Goal: Task Accomplishment & Management: Manage account settings

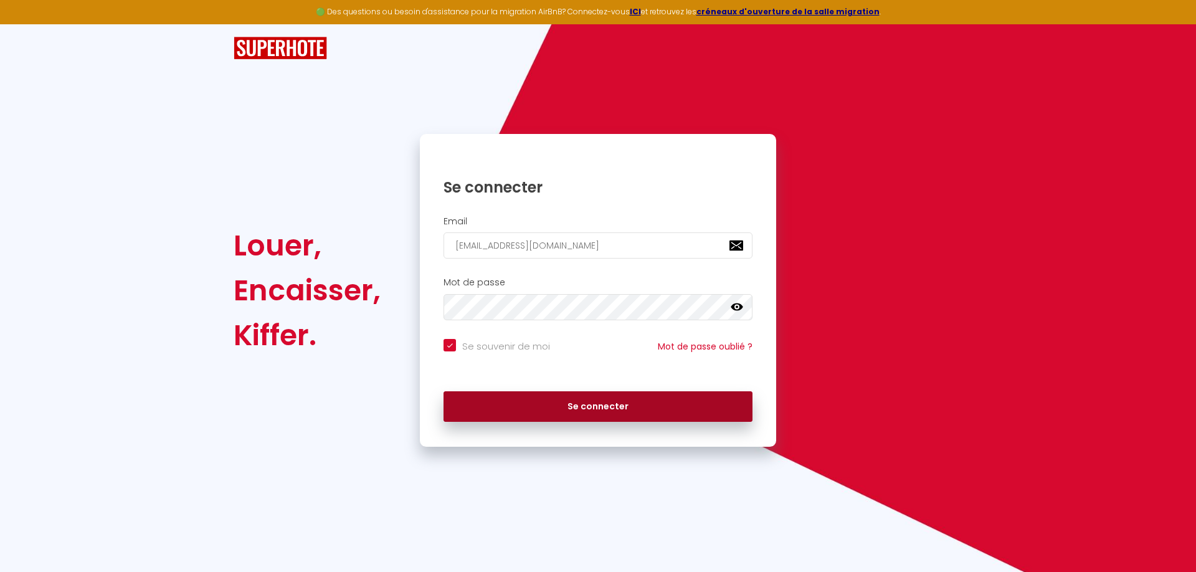
click at [545, 409] on button "Se connecter" at bounding box center [598, 406] width 309 height 31
checkbox input "true"
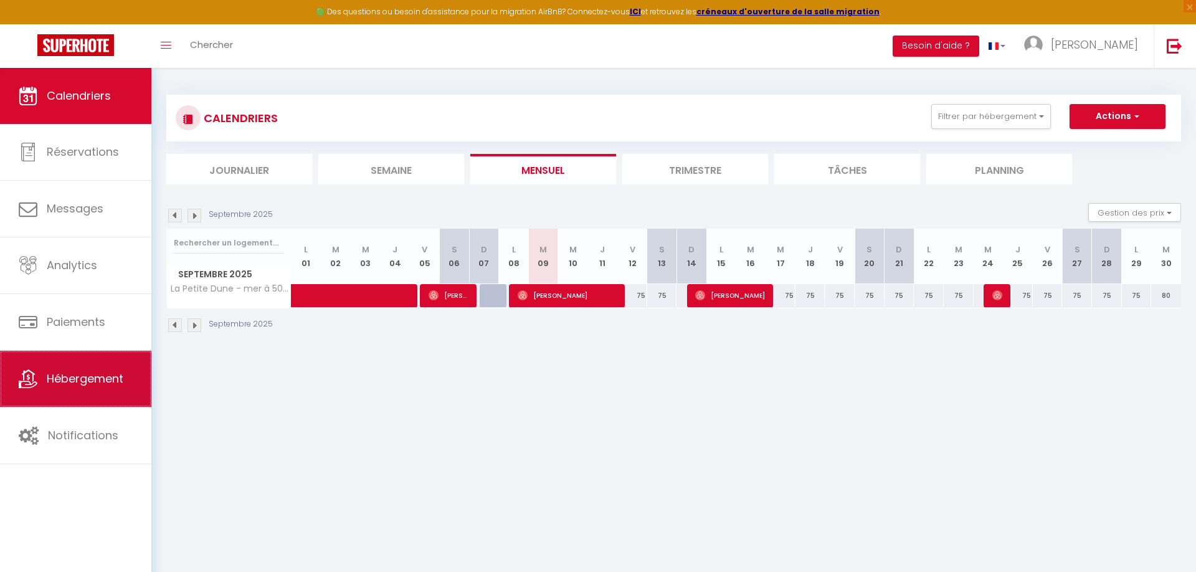
click at [88, 379] on span "Hébergement" at bounding box center [85, 379] width 77 height 16
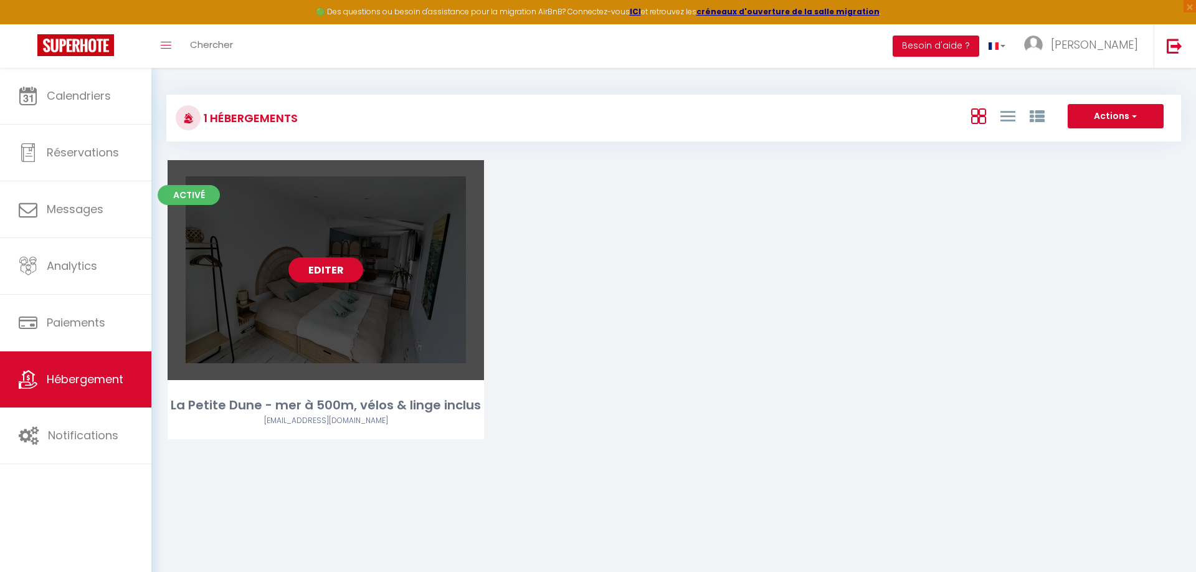
click at [322, 282] on link "Editer" at bounding box center [326, 269] width 75 height 25
select select "3"
select select "2"
select select "1"
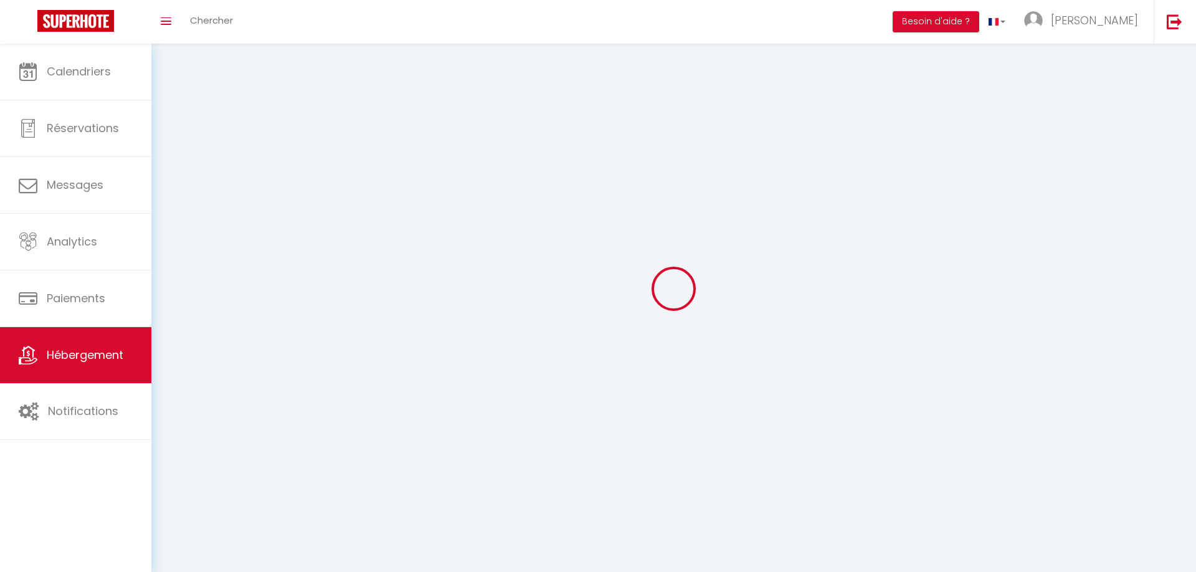
select select
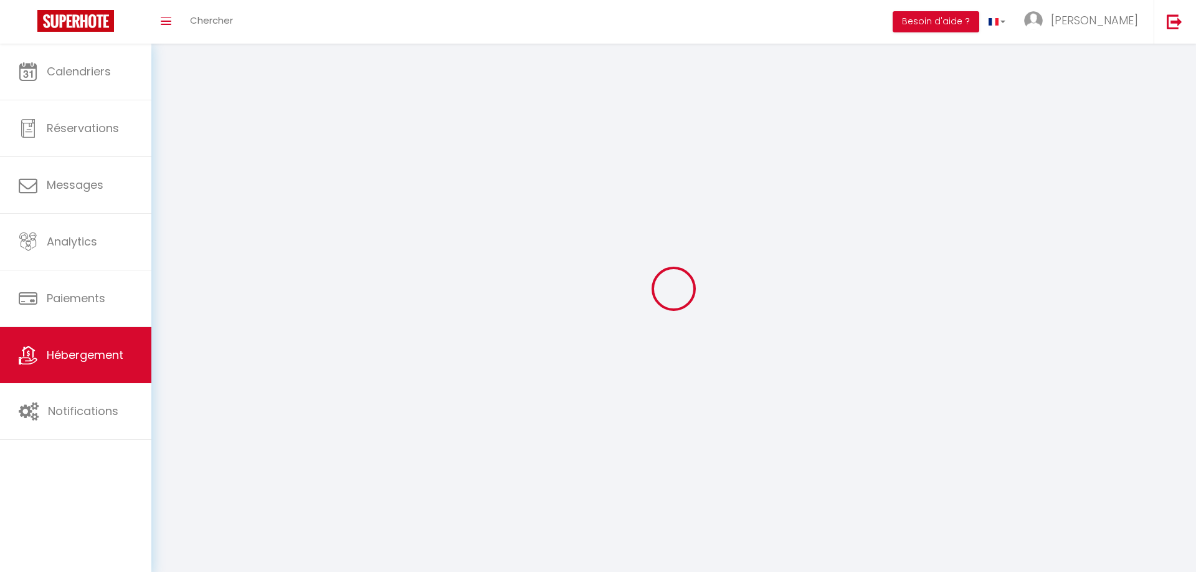
select select
checkbox input "false"
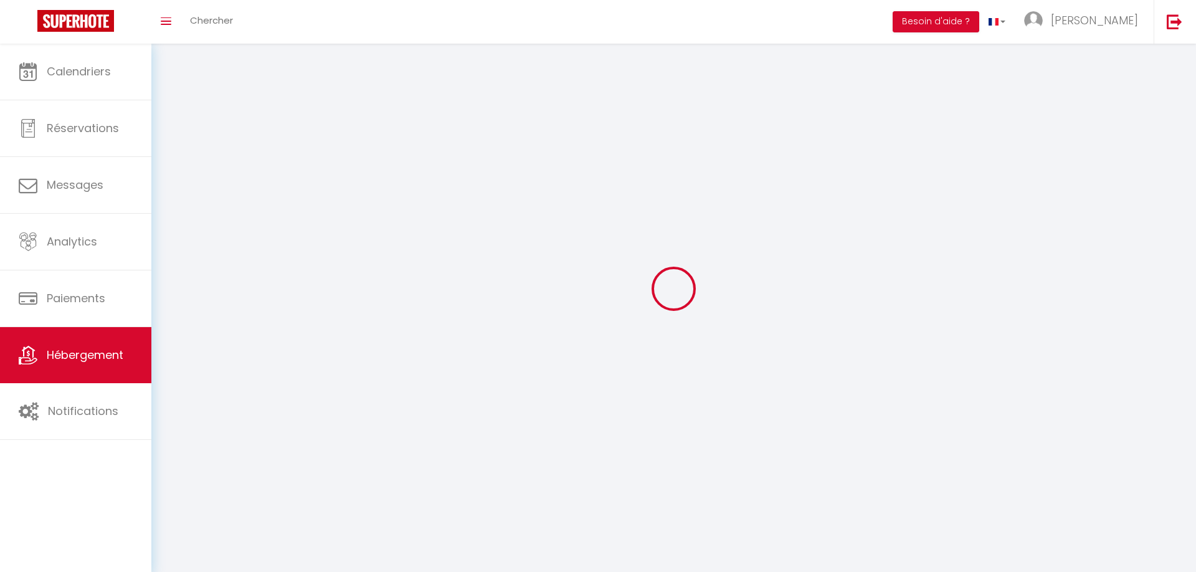
select select
select select "1"
select select "28"
select select
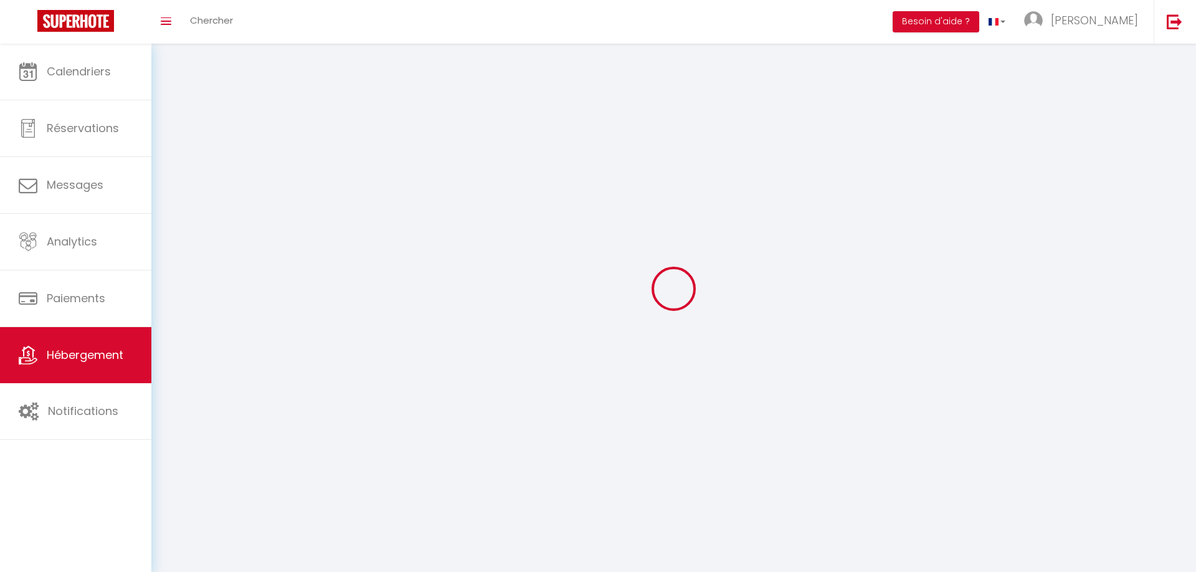
select select
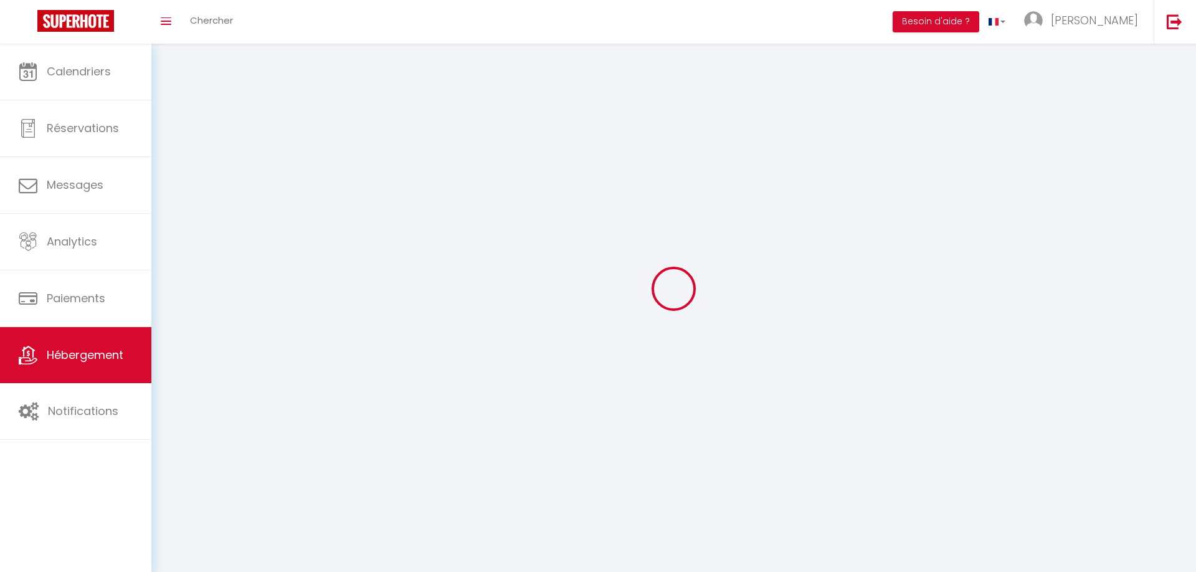
checkbox input "false"
select select
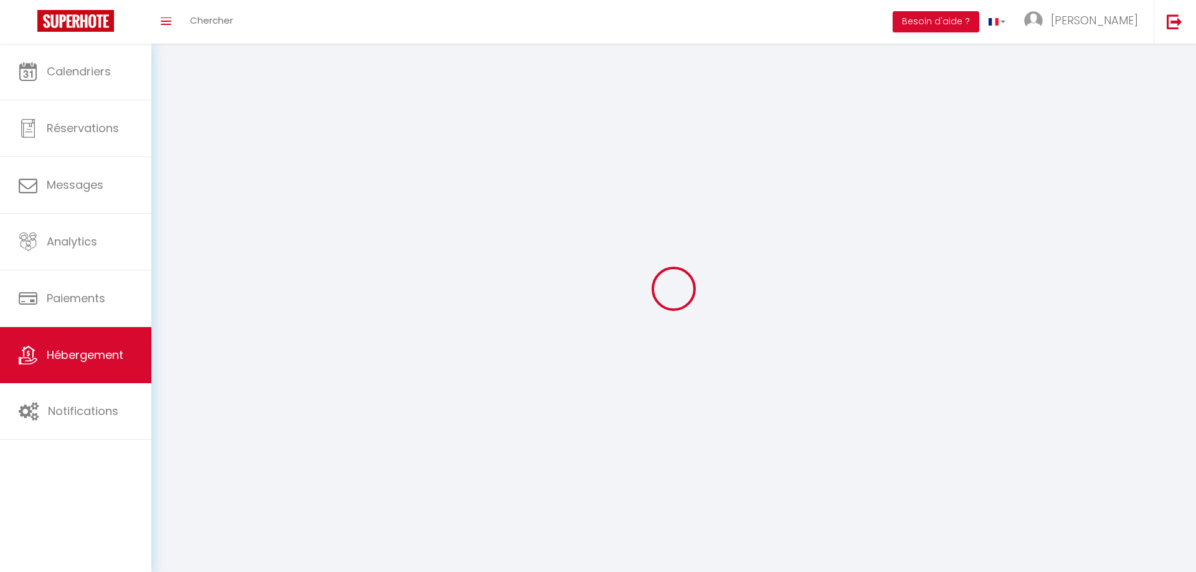
select select
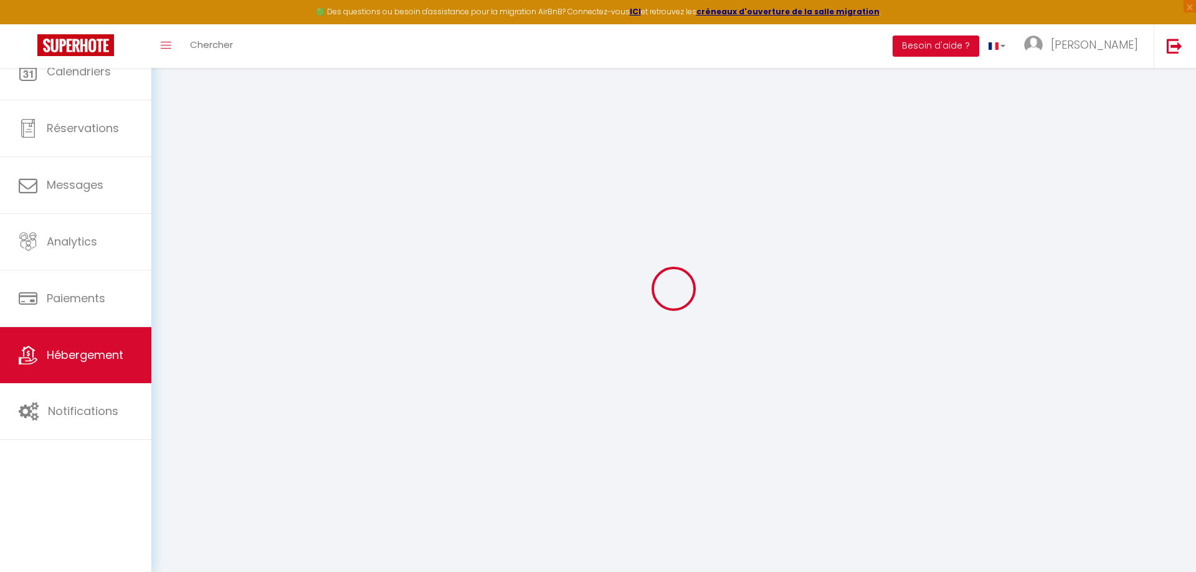
select select
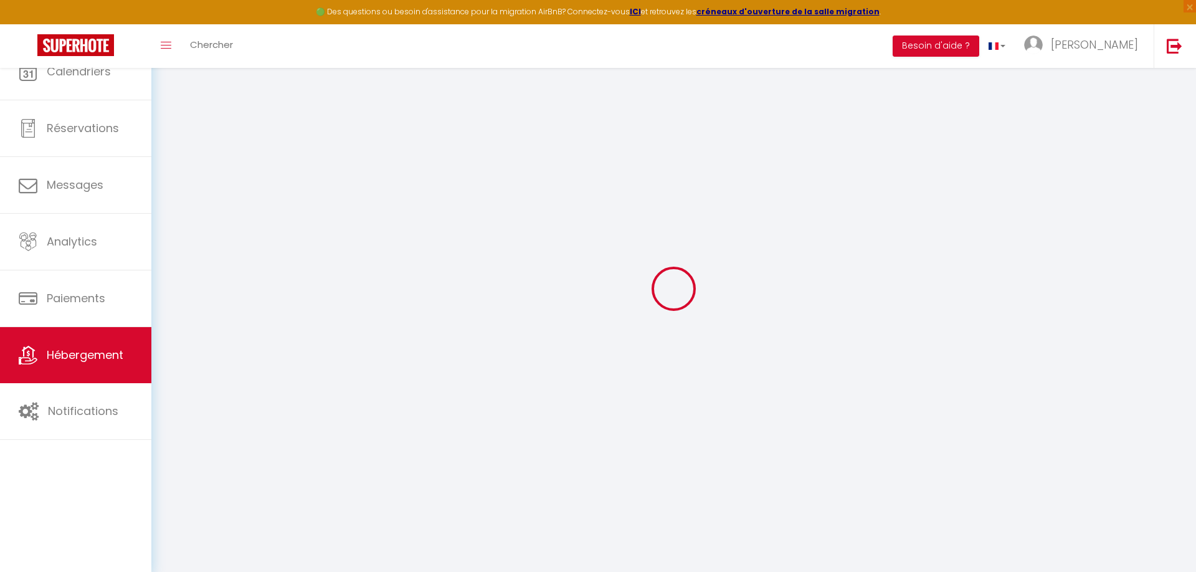
select select
checkbox input "false"
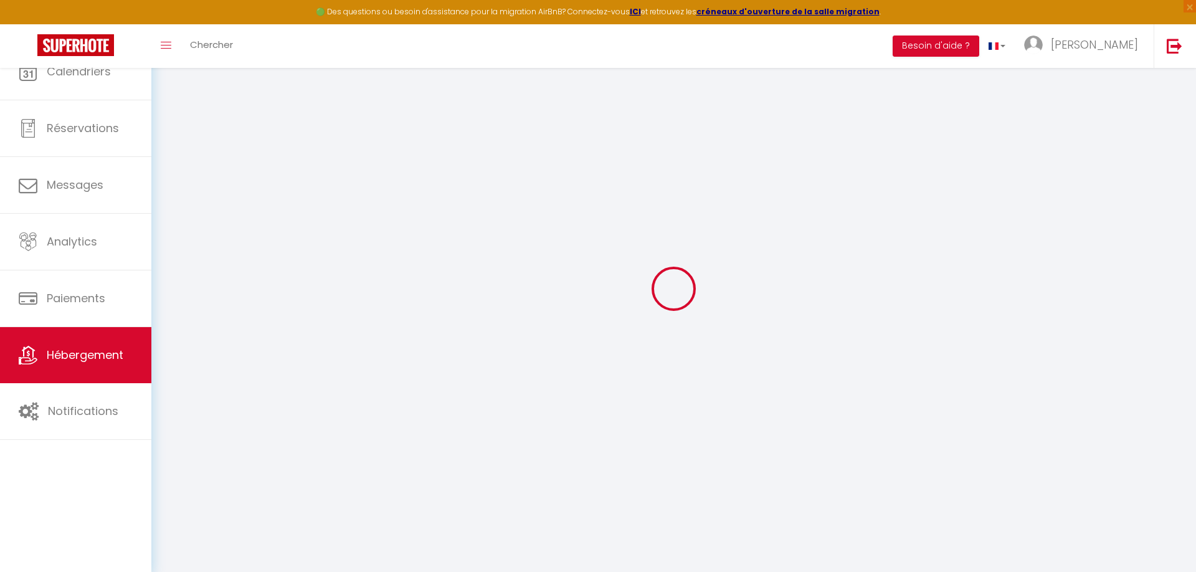
select select
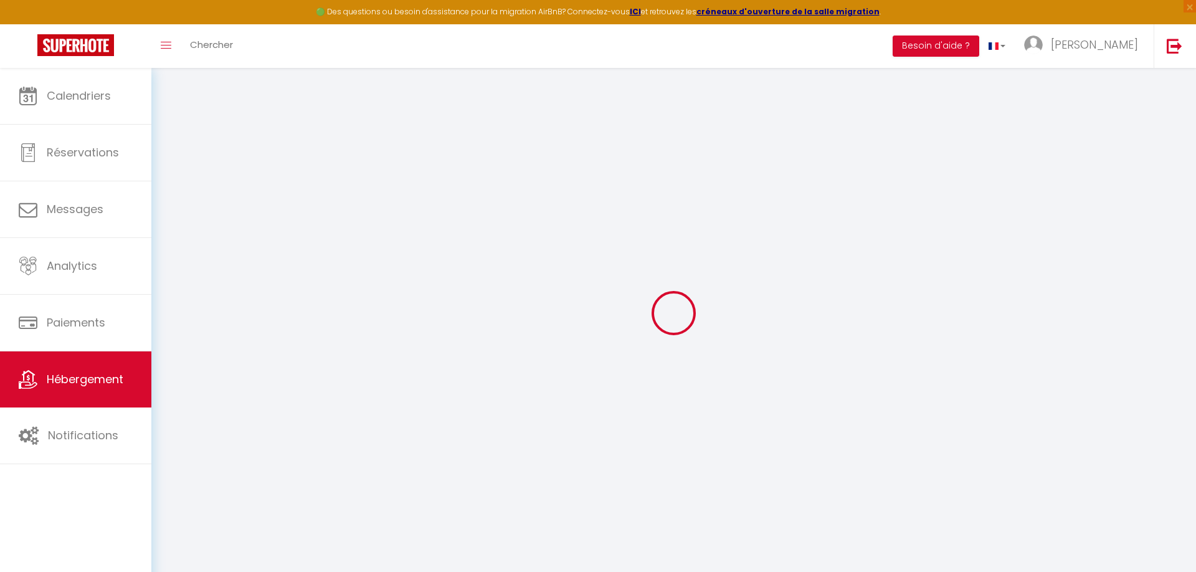
select select
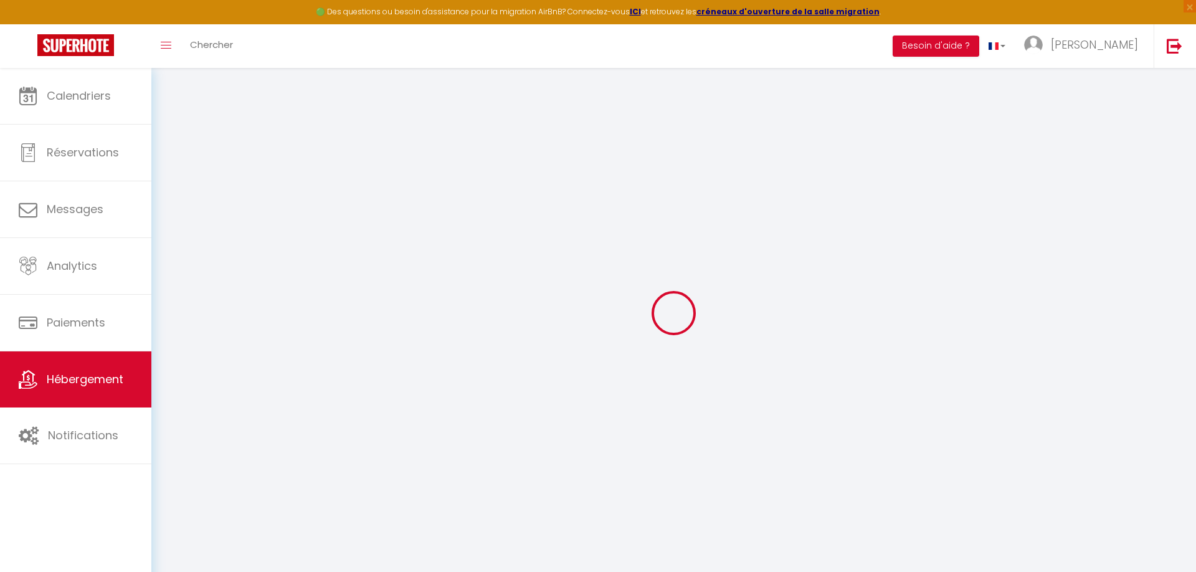
select select
checkbox input "false"
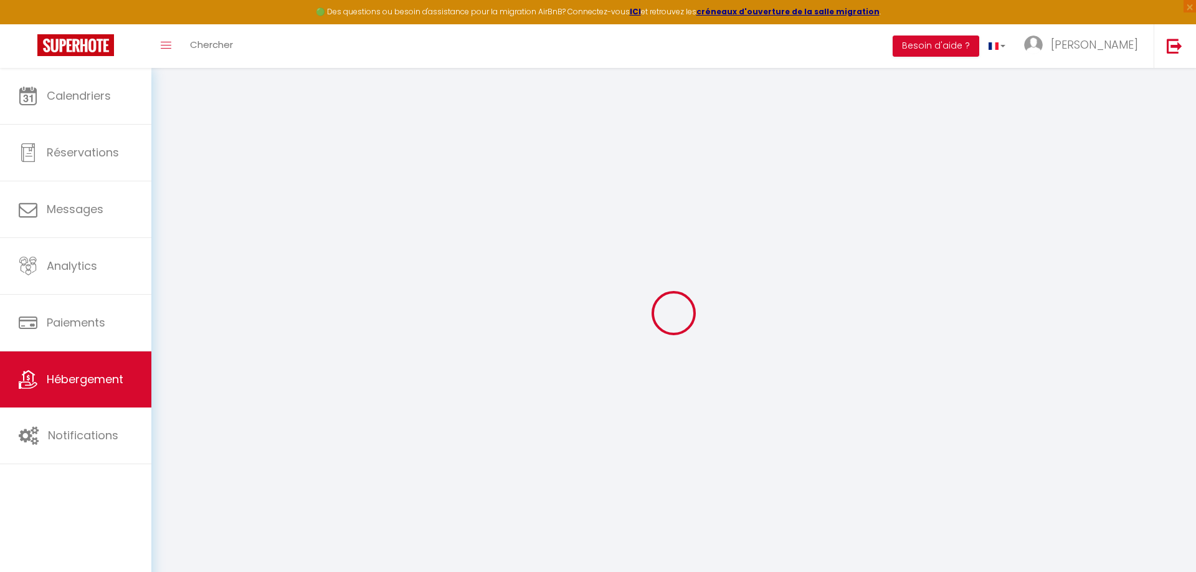
select select
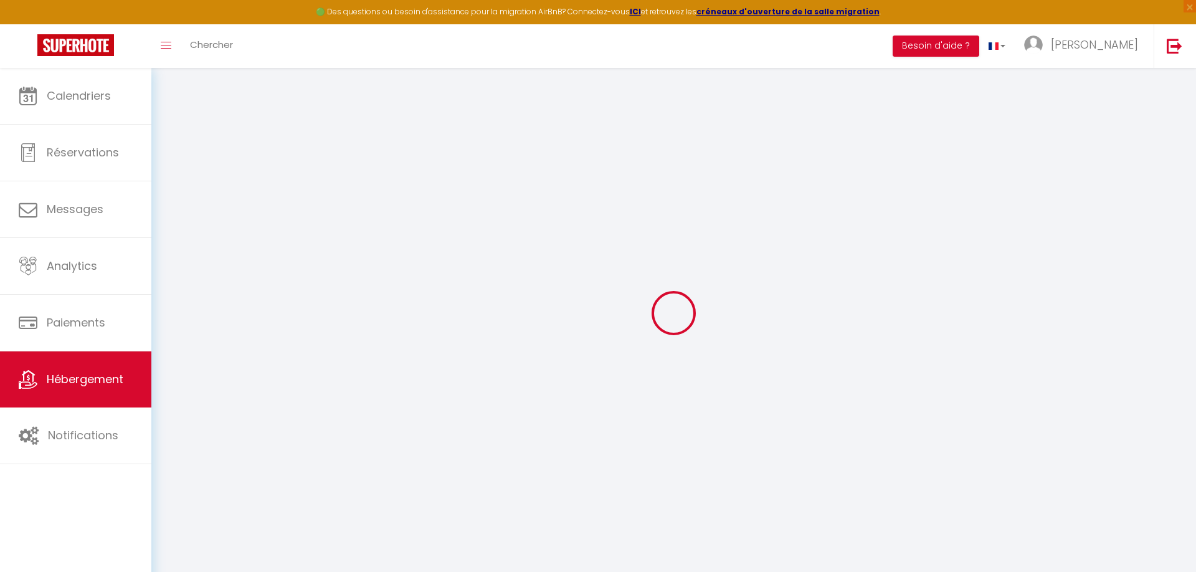
select select
checkbox input "false"
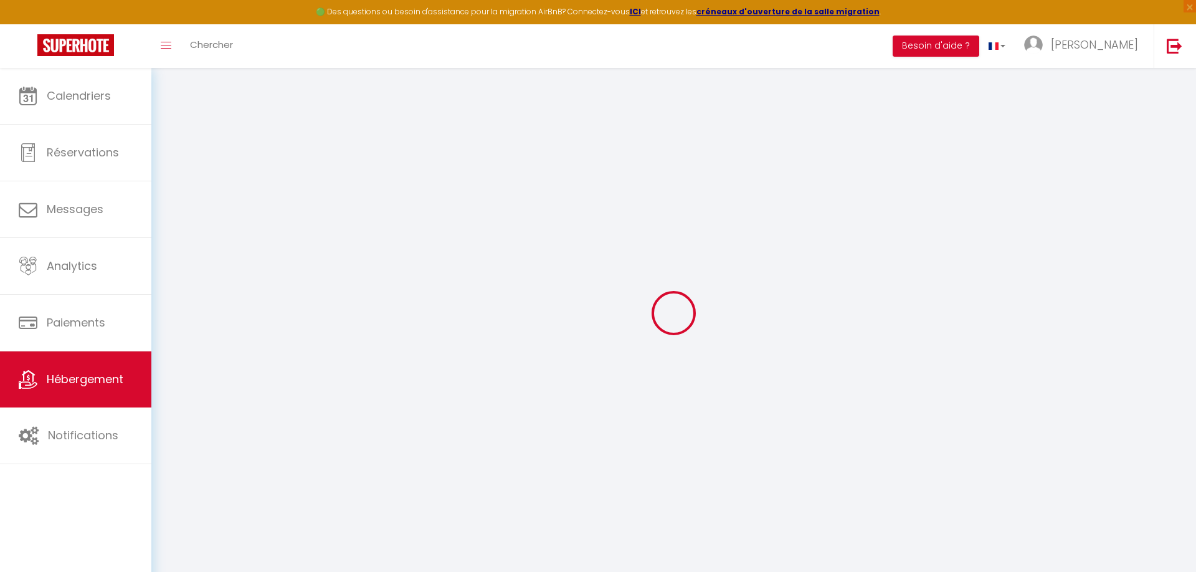
checkbox input "false"
select select
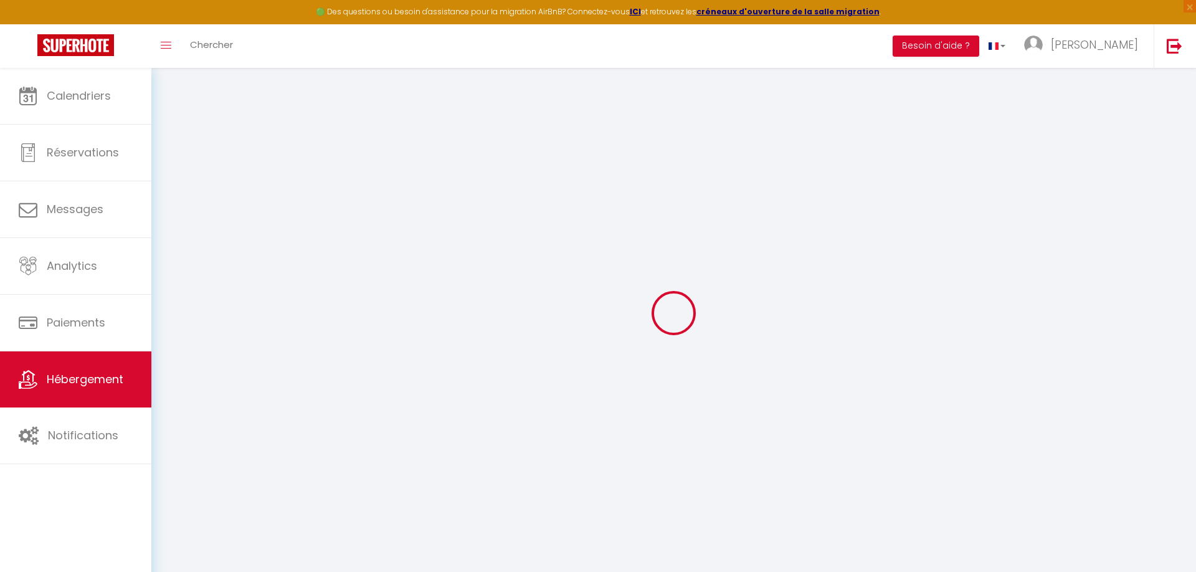
select select
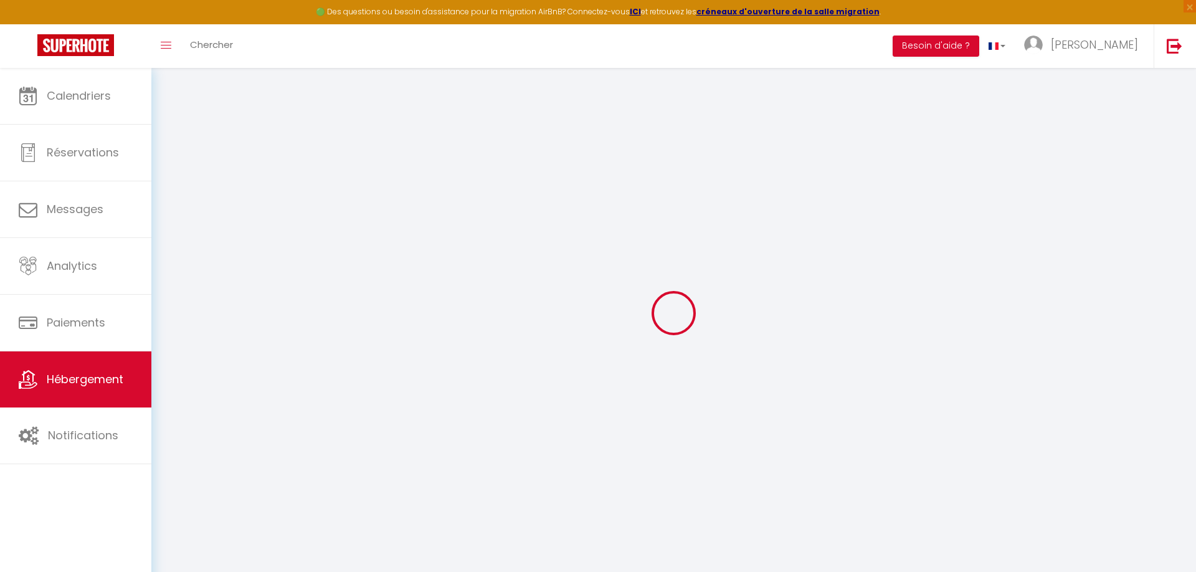
checkbox input "false"
select select
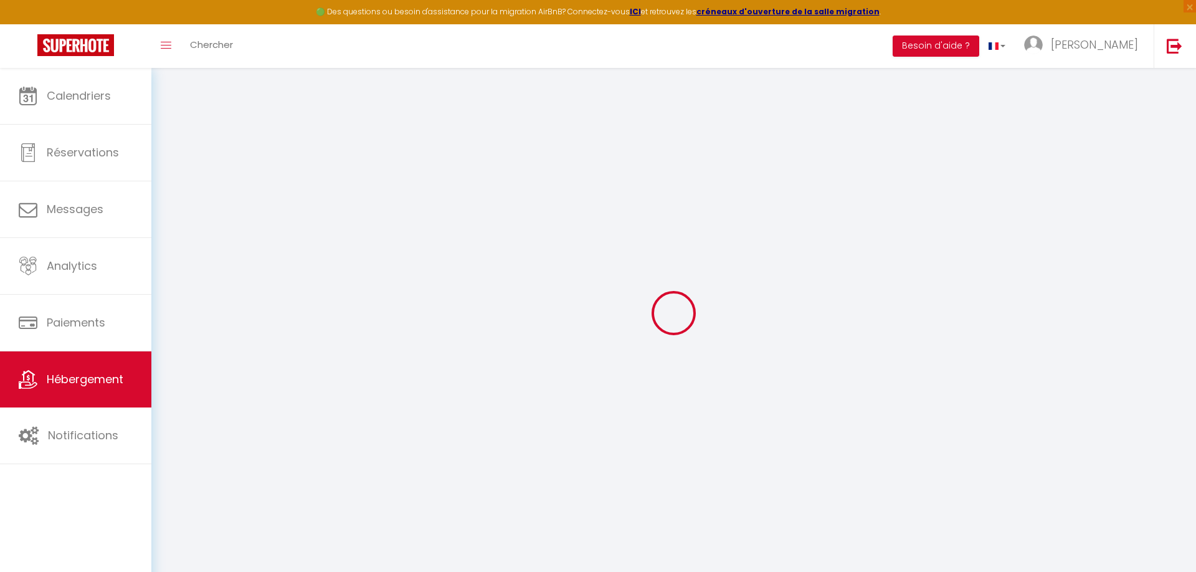
select select
type input "La Petite Dune - mer à 500m, vélos & linge inclus"
select select "secondary_units"
select select "guest_suite"
select select "0"
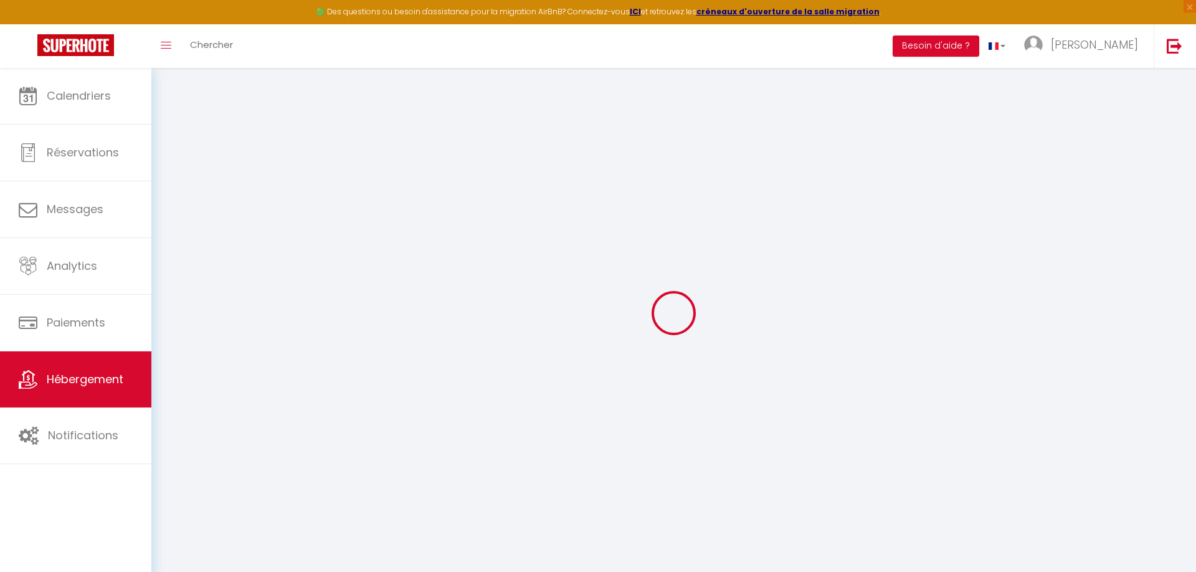
type input "70"
type input "10"
select select
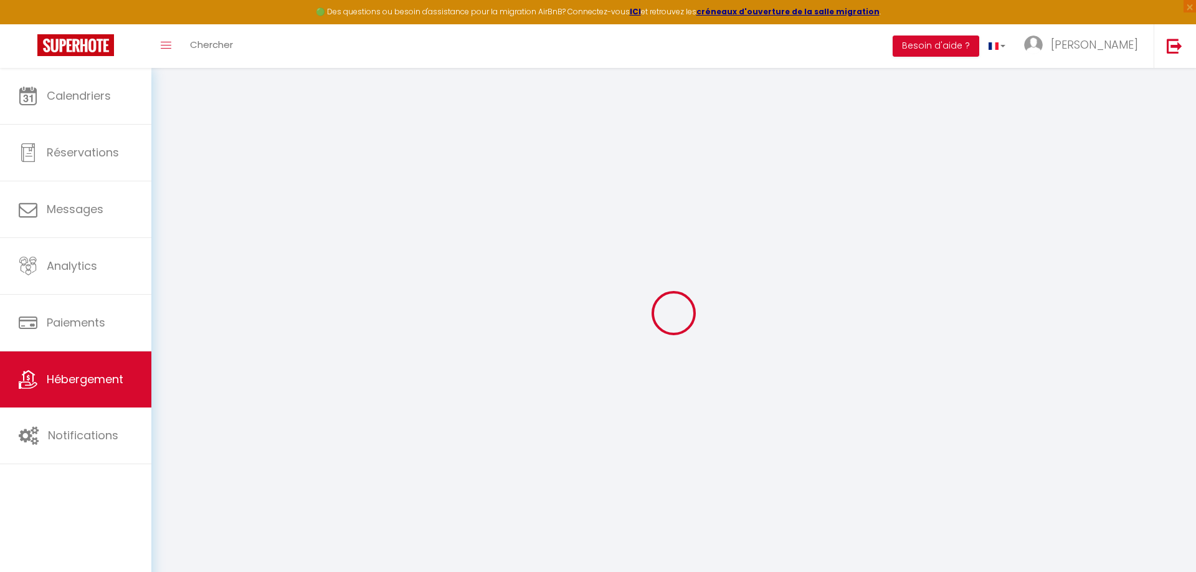
select select
type input "[STREET_ADDRESS][PERSON_NAME]"
type input "44250"
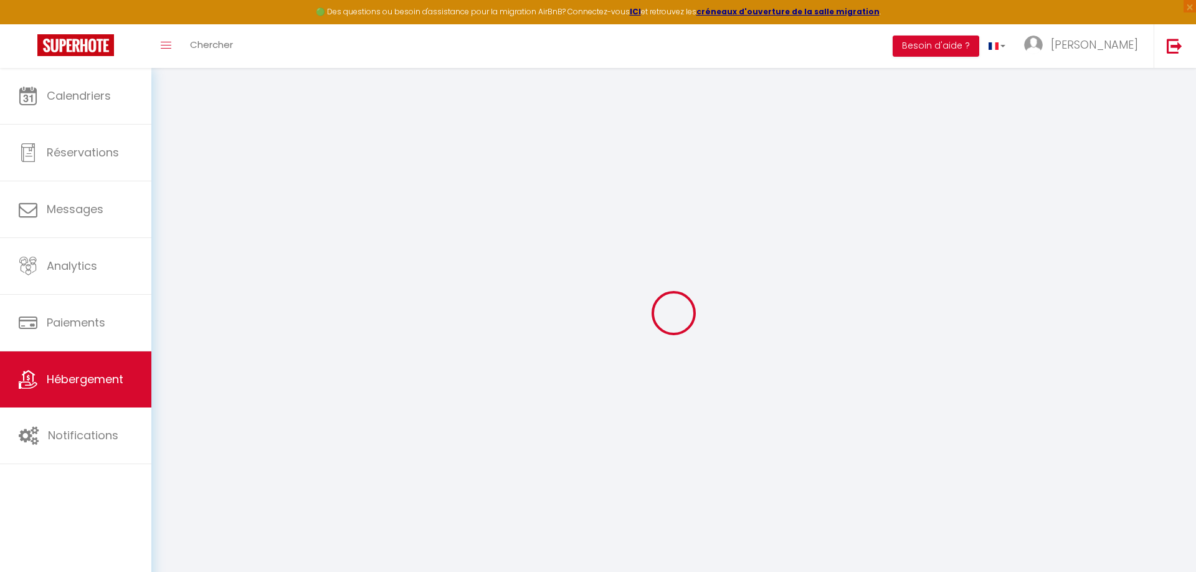
type input "[GEOGRAPHIC_DATA]"
type input "[EMAIL_ADDRESS][DOMAIN_NAME]"
select select
checkbox input "false"
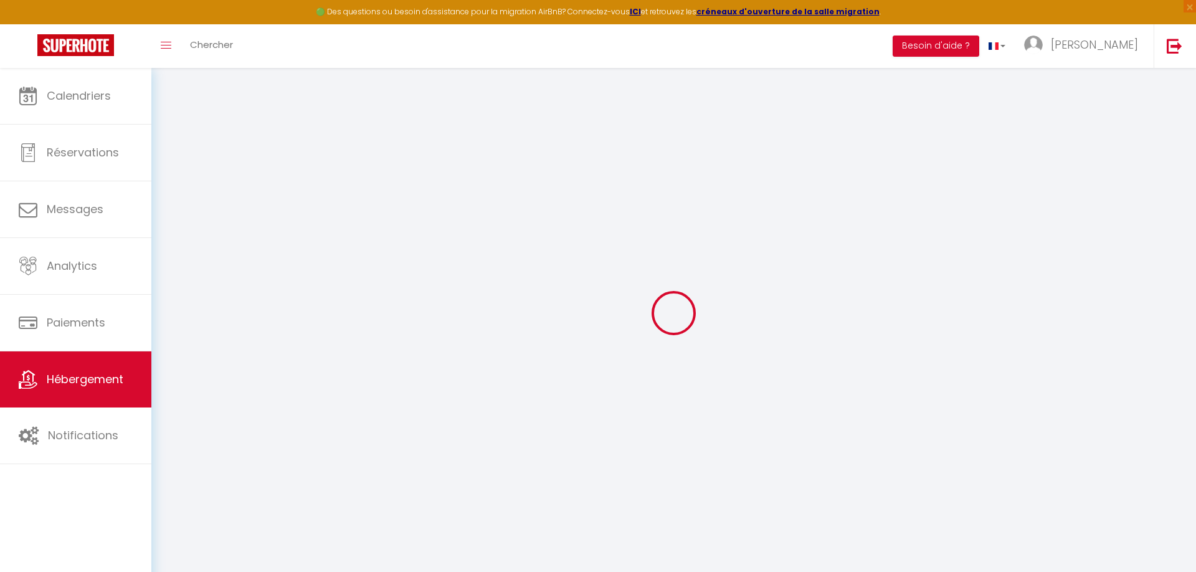
checkbox input "false"
select select
type input "0"
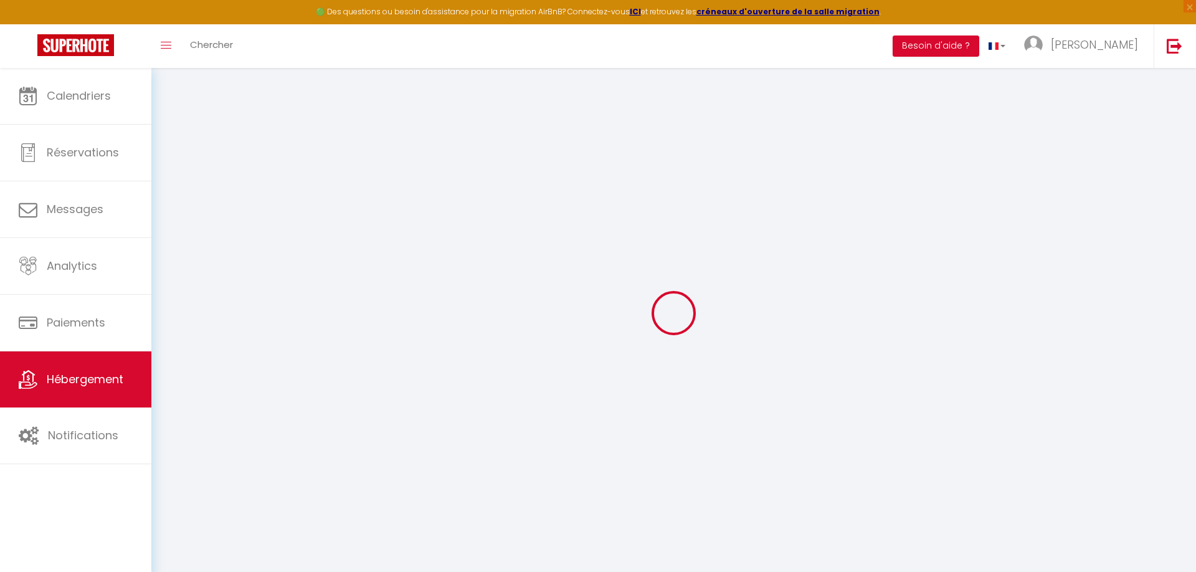
type input "0"
select select
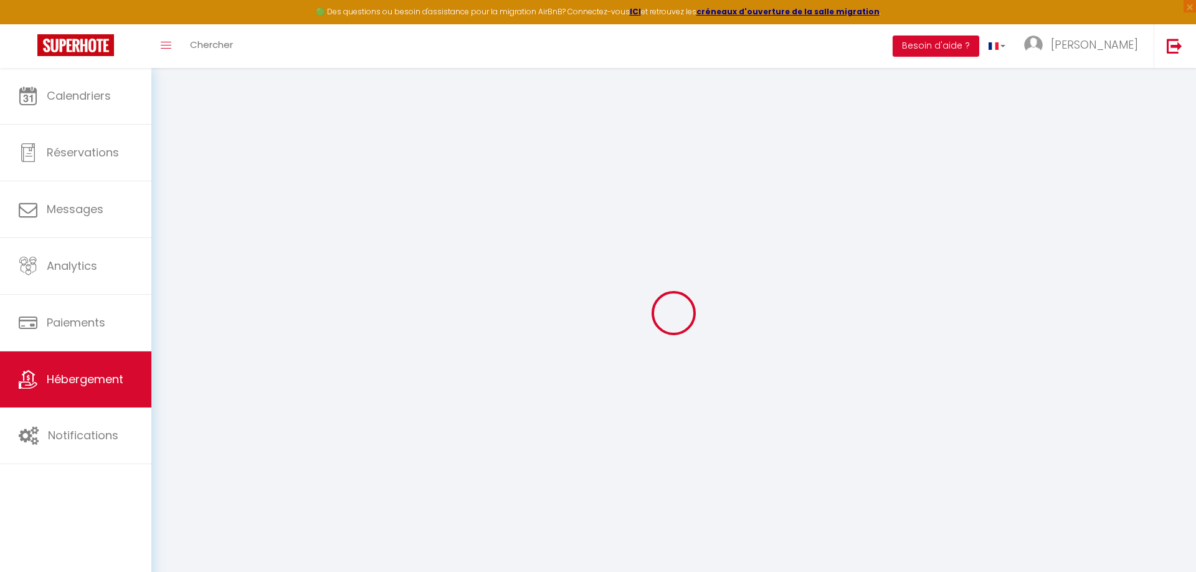
select select
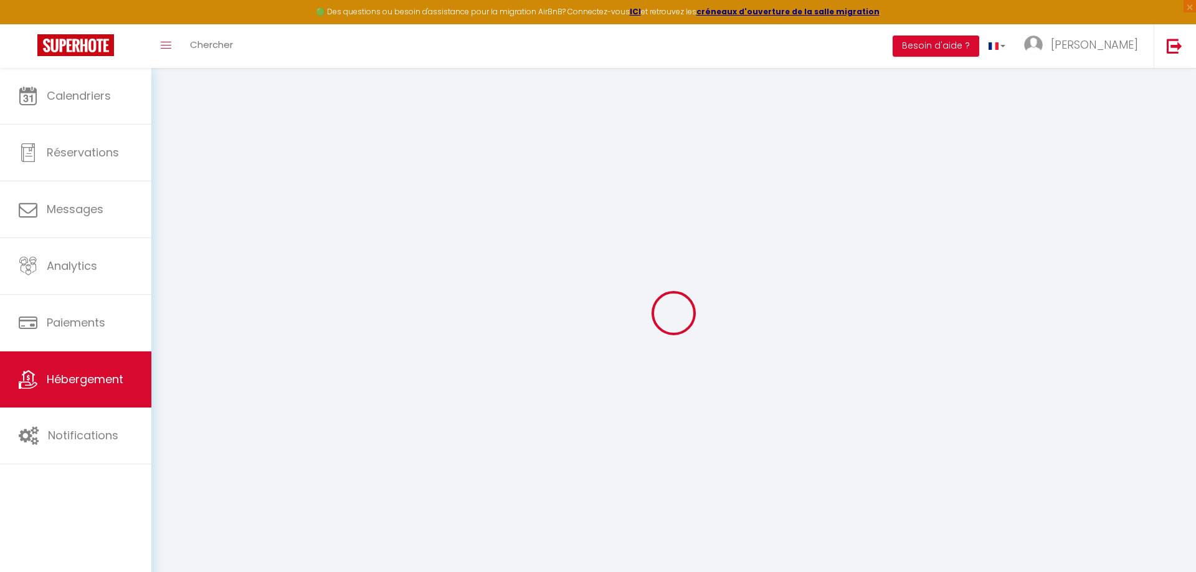
checkbox input "false"
select select
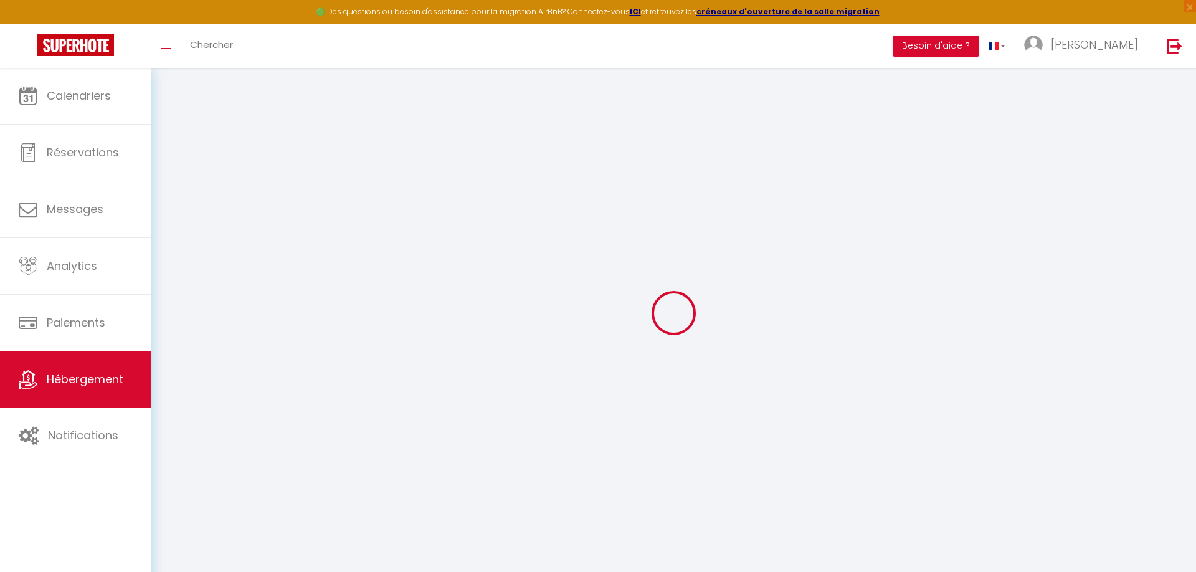
select select
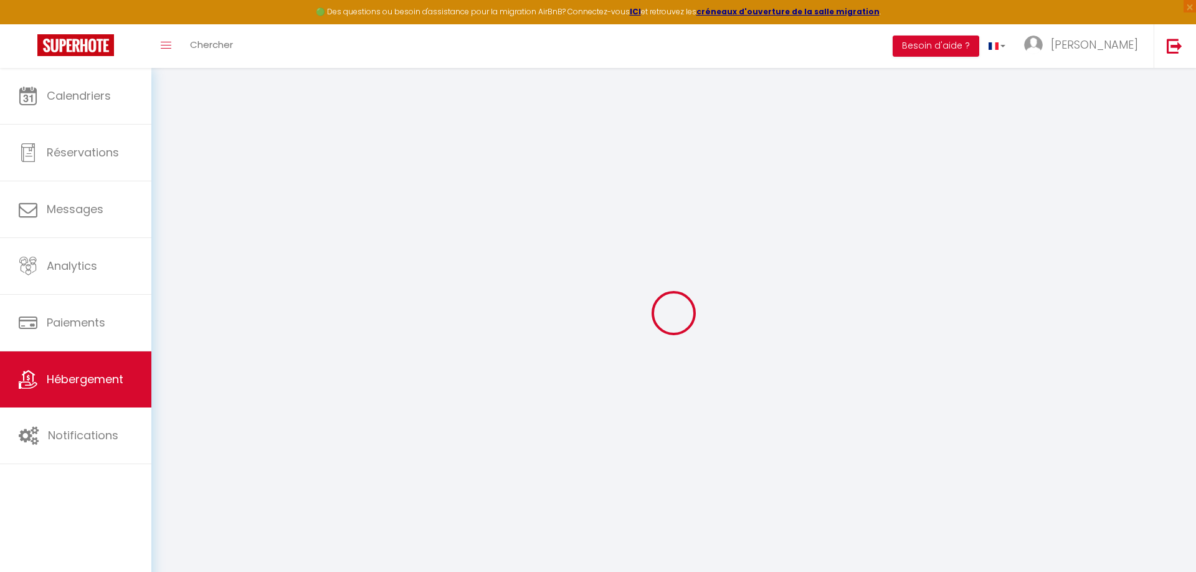
select select
checkbox input "false"
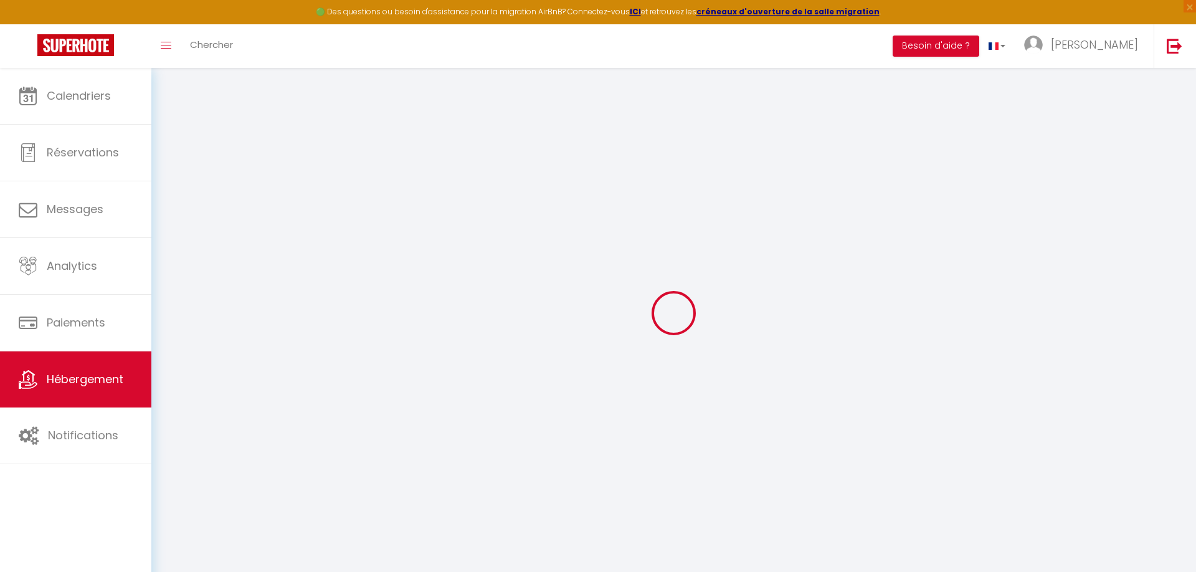
select select
checkbox input "false"
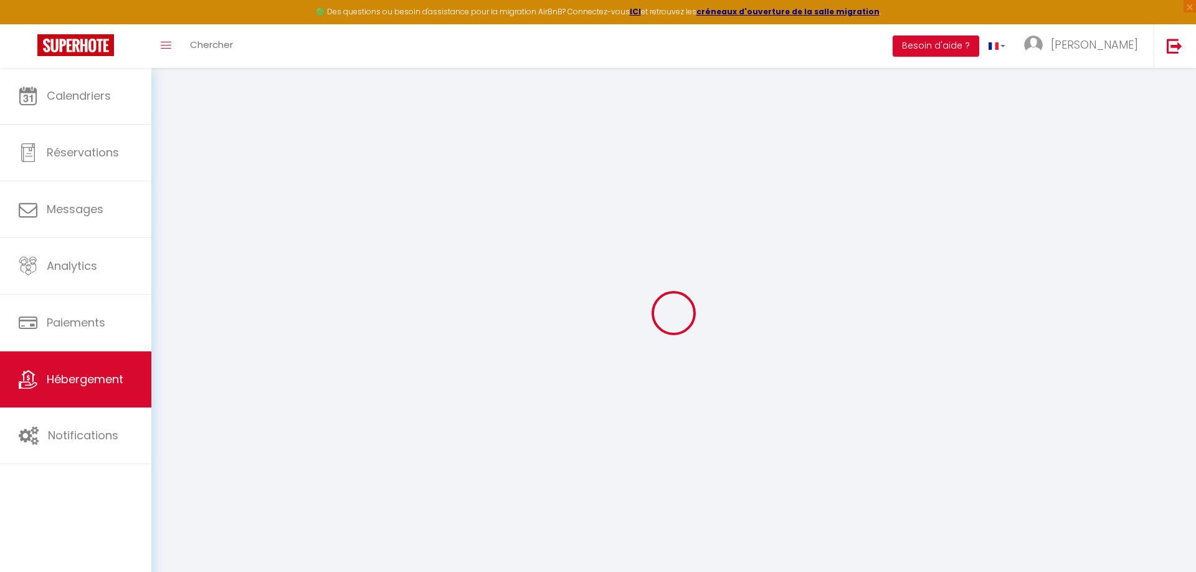
select select "16:00"
select select "20:00"
select select "10:00"
select select "30"
select select "180"
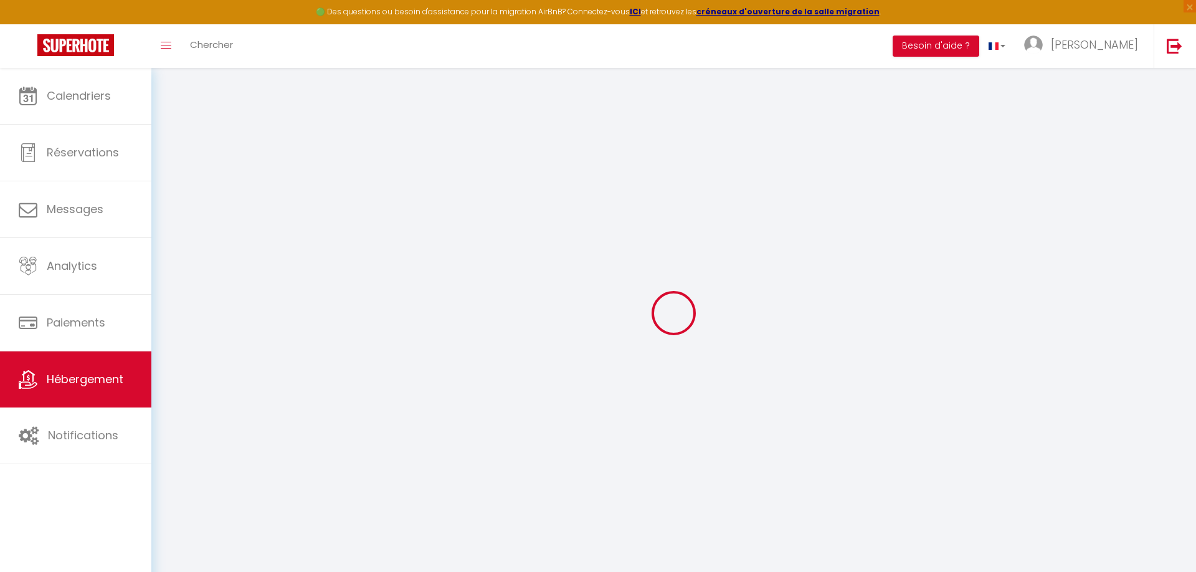
select select "13:00"
select select
checkbox input "false"
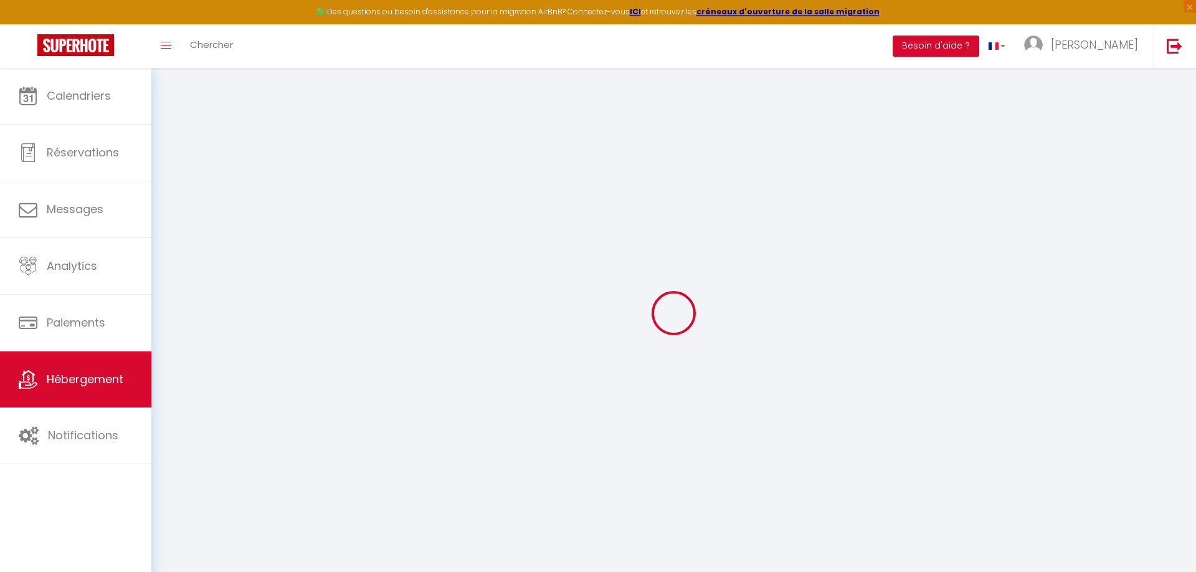
checkbox input "false"
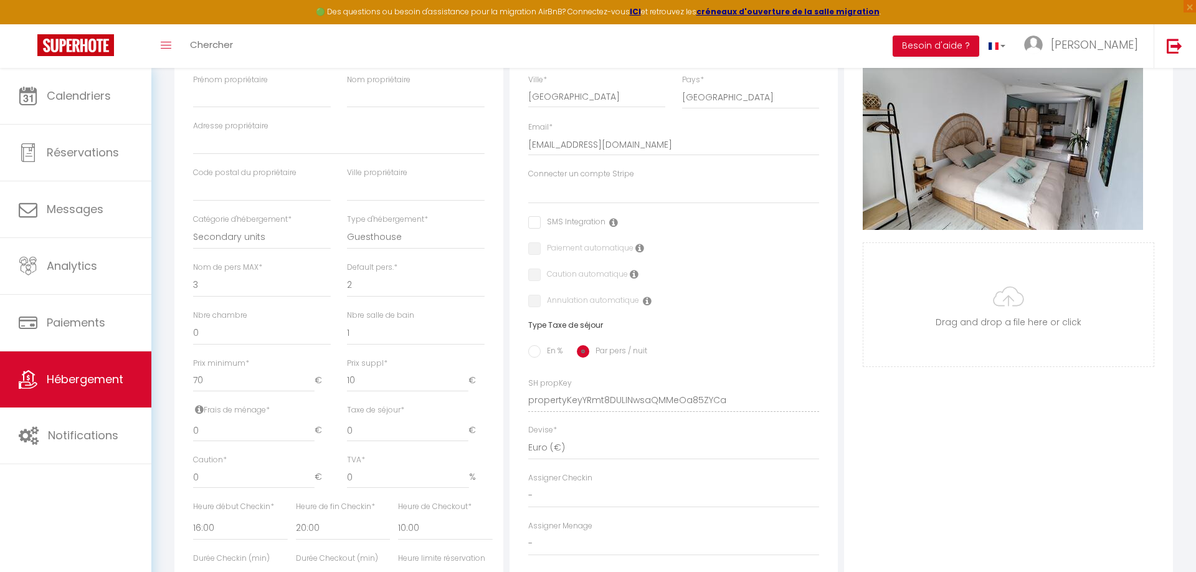
scroll to position [318, 0]
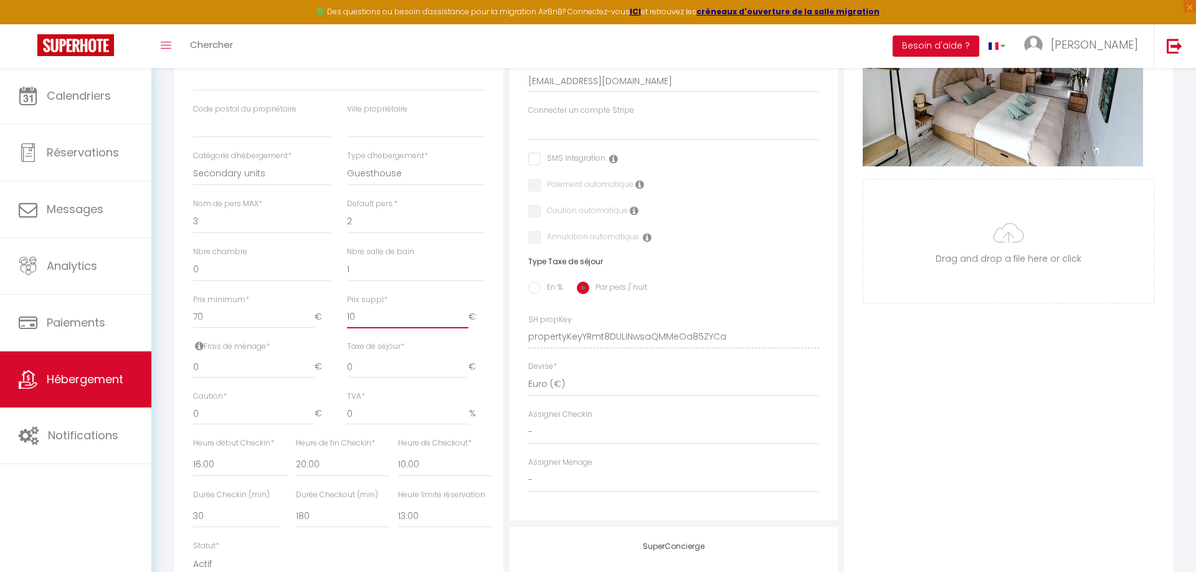
drag, startPoint x: 372, startPoint y: 317, endPoint x: 348, endPoint y: 315, distance: 24.4
click at [348, 315] on input "10" at bounding box center [408, 317] width 122 height 22
select select
checkbox input "false"
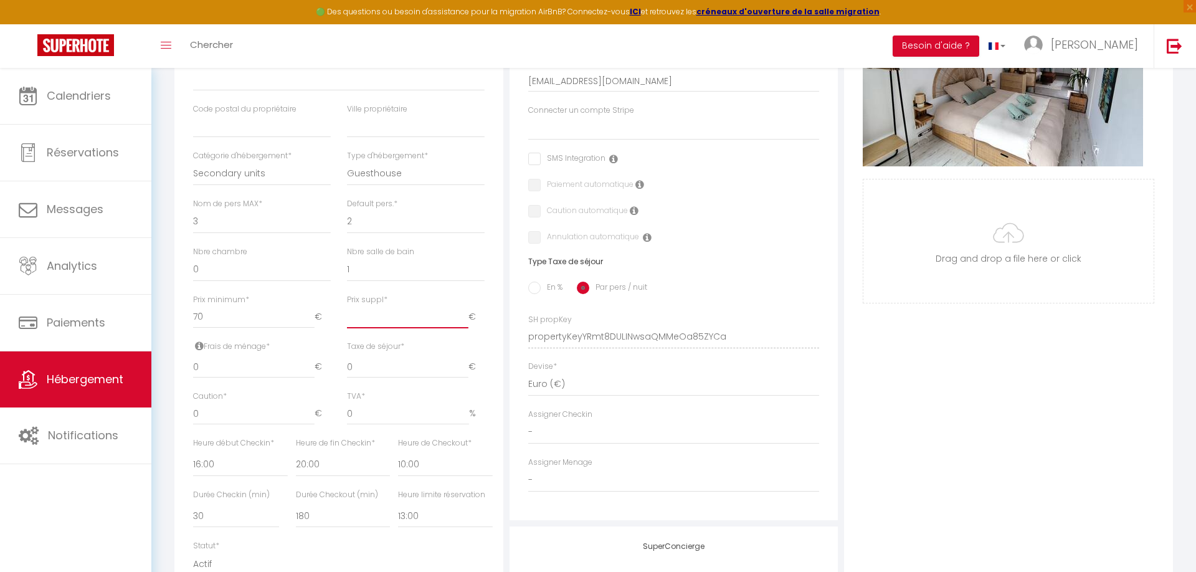
checkbox input "false"
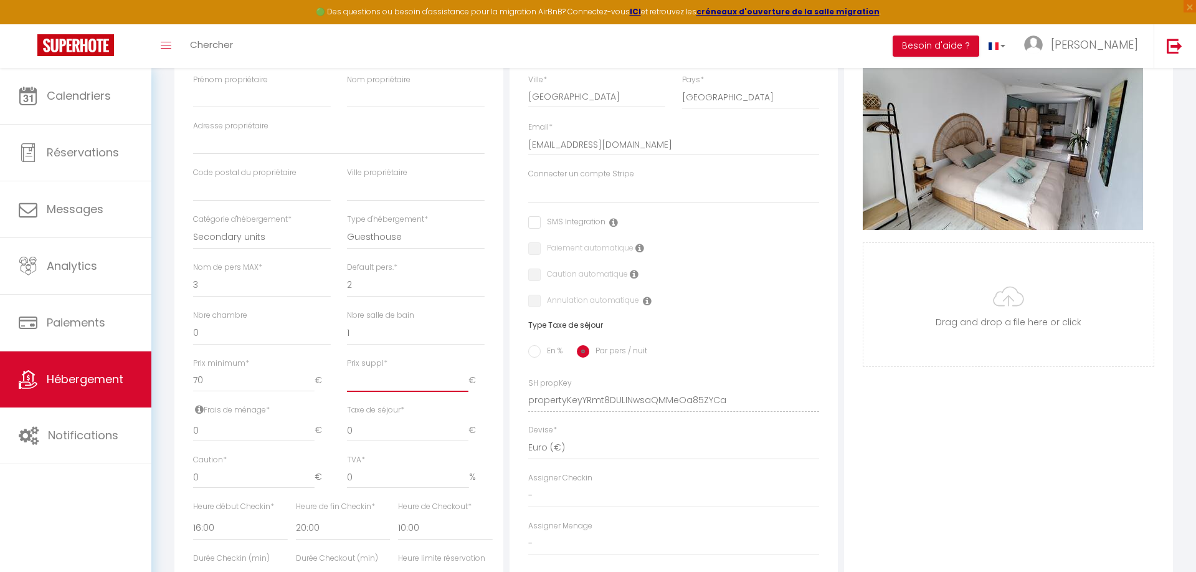
scroll to position [525, 0]
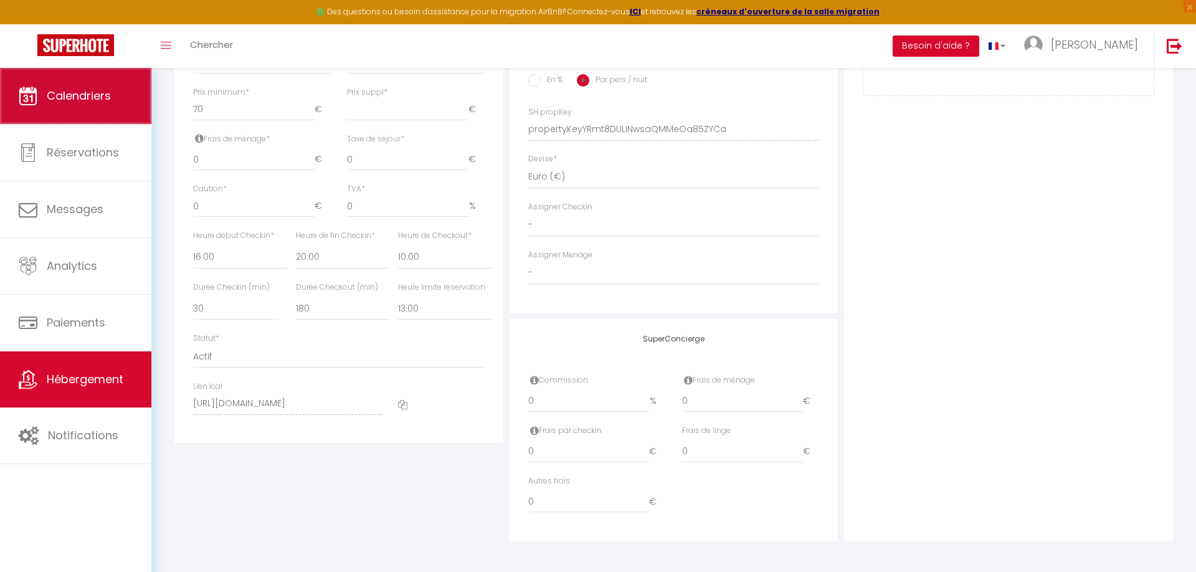
click at [94, 112] on link "Calendriers" at bounding box center [75, 96] width 151 height 56
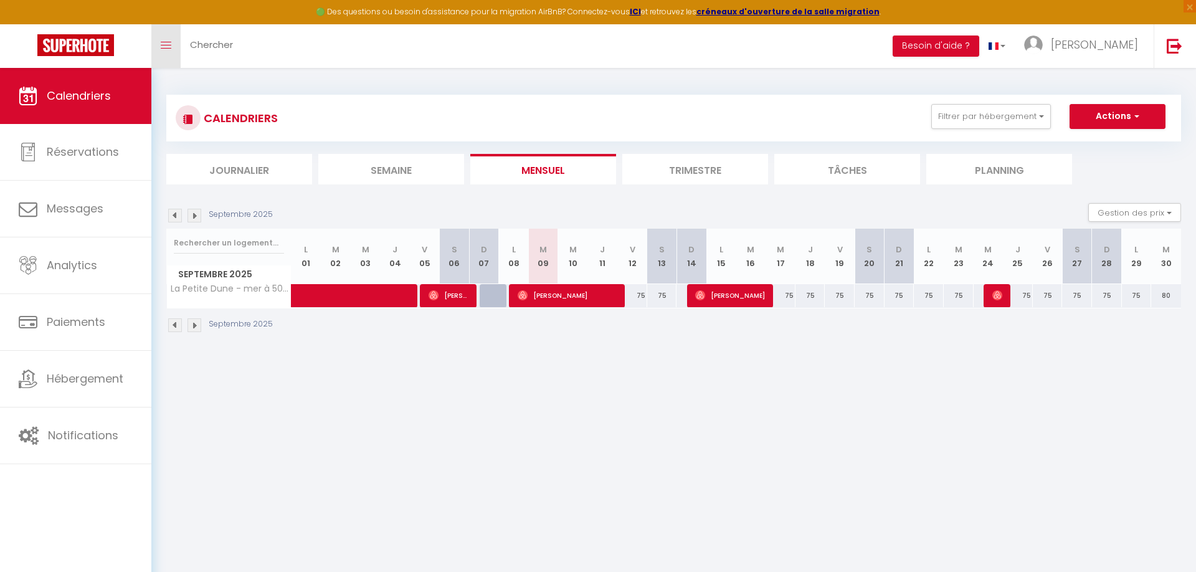
click at [168, 39] on link "Toggle menubar" at bounding box center [165, 46] width 29 height 44
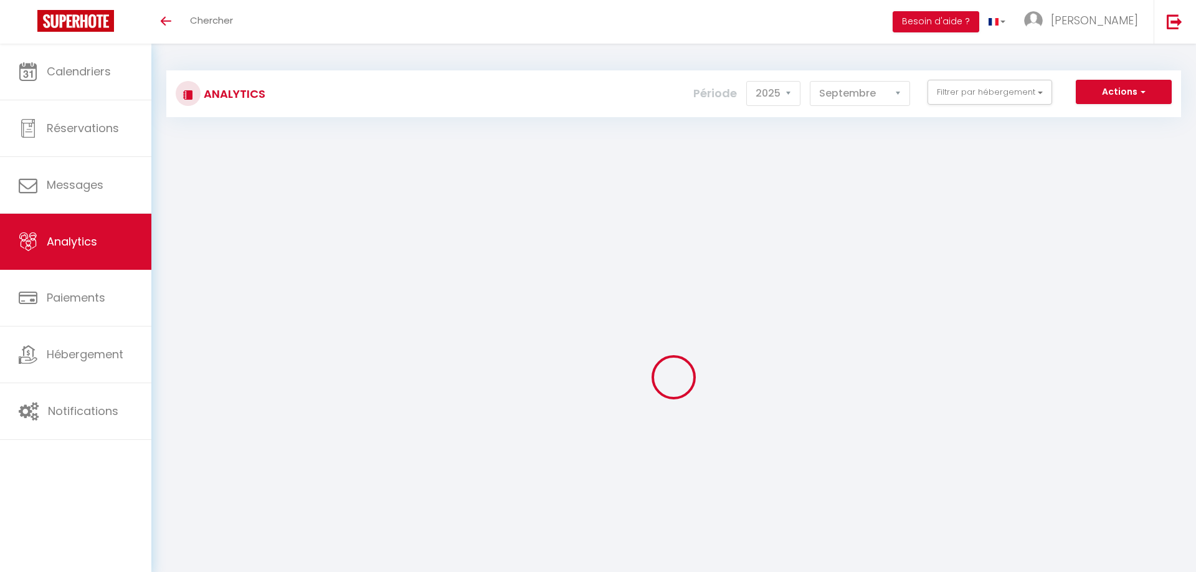
select select "2025"
select select "9"
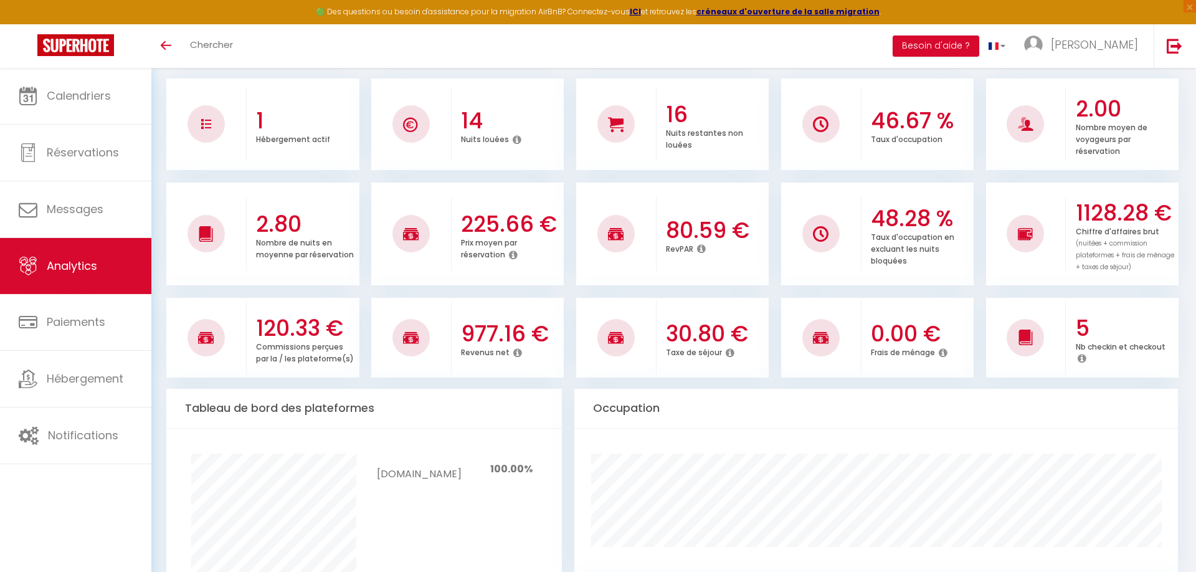
scroll to position [254, 0]
